Goal: Task Accomplishment & Management: Manage account settings

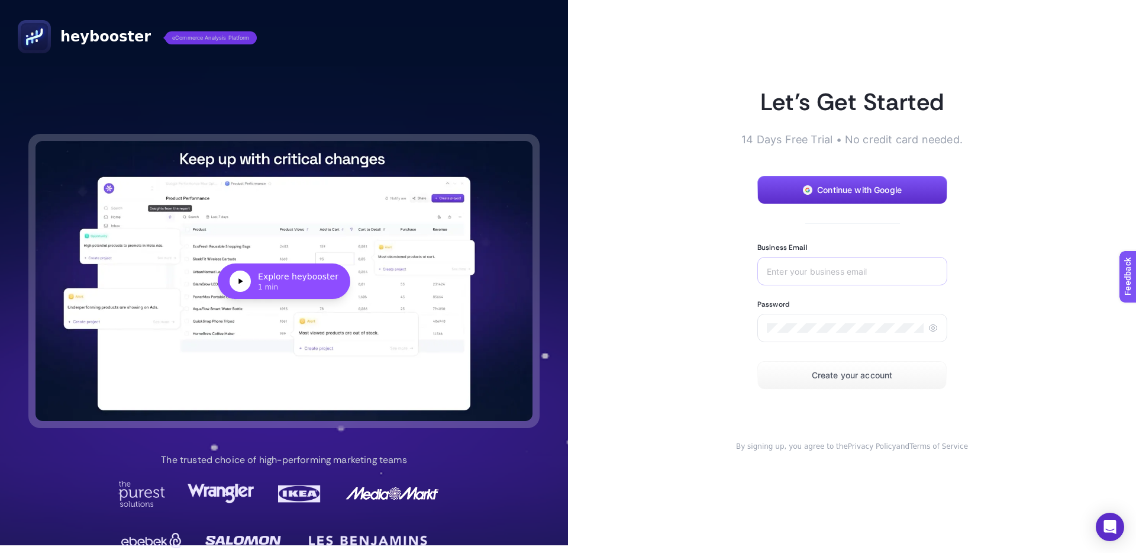
scroll to position [8, 0]
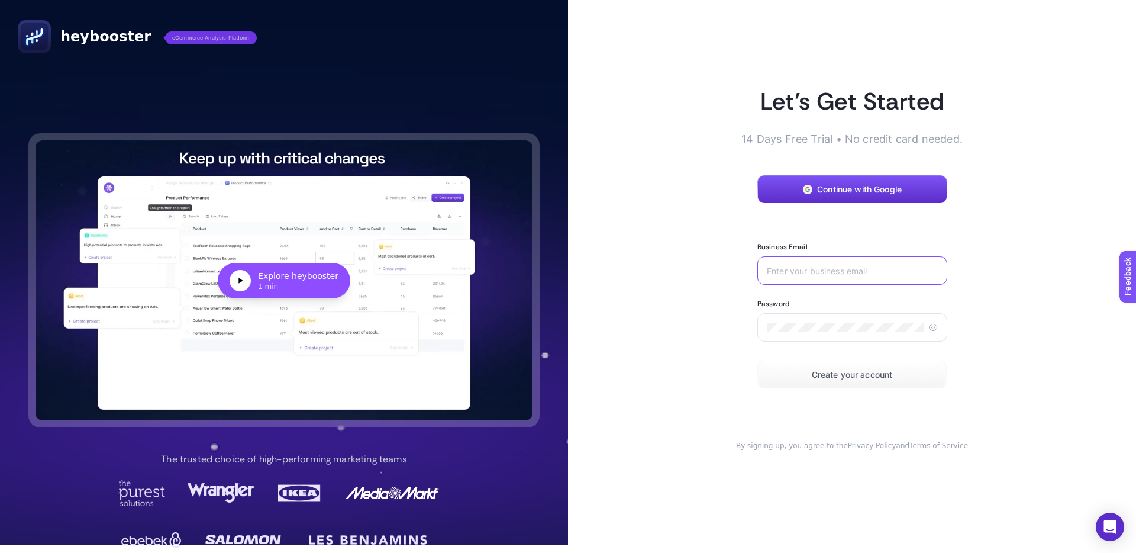
click at [812, 268] on input "Business Email" at bounding box center [852, 270] width 171 height 9
click at [844, 275] on div "eda.halhalli" at bounding box center [853, 270] width 190 height 28
click at [843, 275] on input "eda.halhalli" at bounding box center [852, 270] width 171 height 9
click at [843, 275] on div "eda.halhalli" at bounding box center [853, 270] width 190 height 28
click at [842, 272] on input "eda.halhalli" at bounding box center [852, 270] width 171 height 9
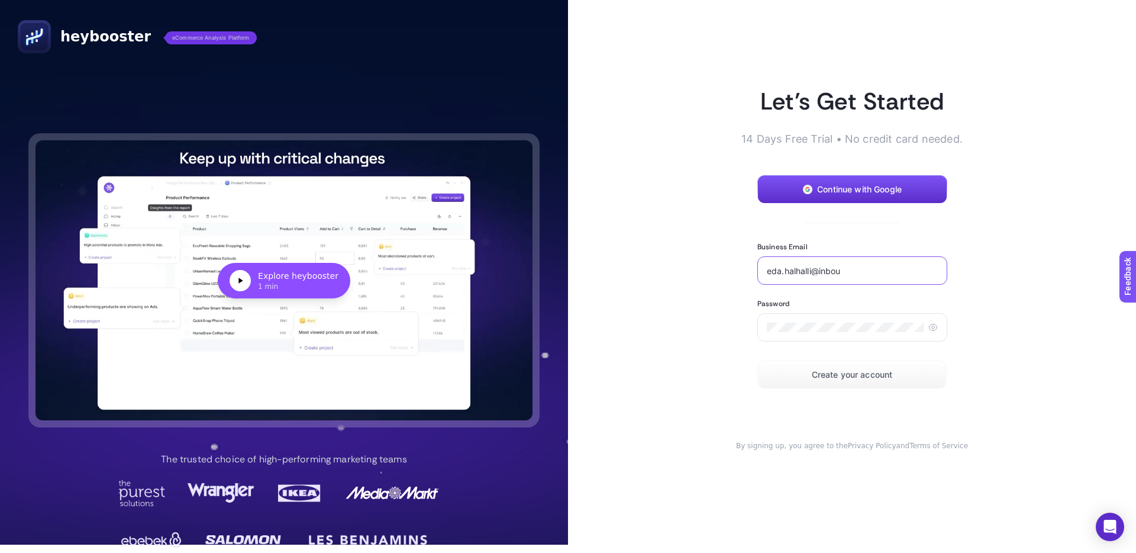
type input "eda.halhalli@inboun"
click at [852, 266] on input "eda.halhalli@inboun" at bounding box center [852, 270] width 171 height 9
click at [836, 200] on button "Continue with Google" at bounding box center [853, 189] width 190 height 28
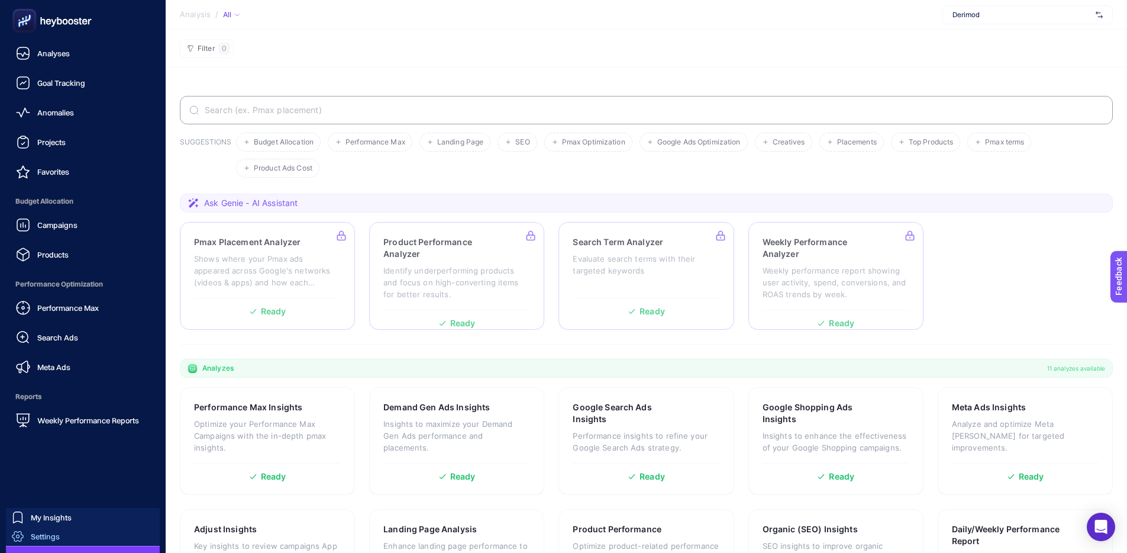
click at [49, 534] on span "Settings" at bounding box center [45, 535] width 29 height 9
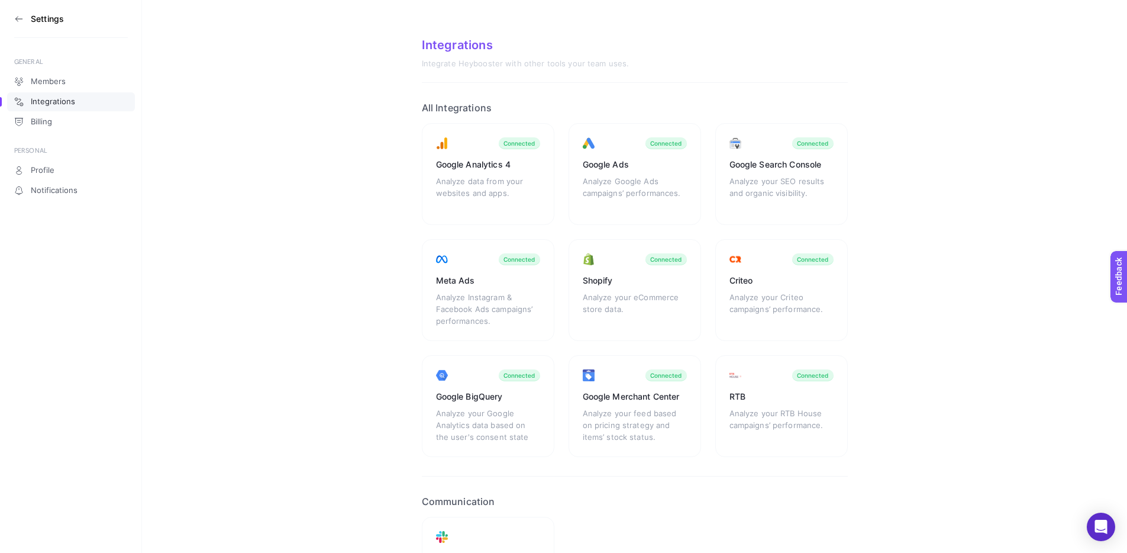
click at [15, 12] on section "Settings" at bounding box center [71, 19] width 114 height 38
click at [16, 17] on icon at bounding box center [18, 18] width 9 height 9
